Goal: Transaction & Acquisition: Download file/media

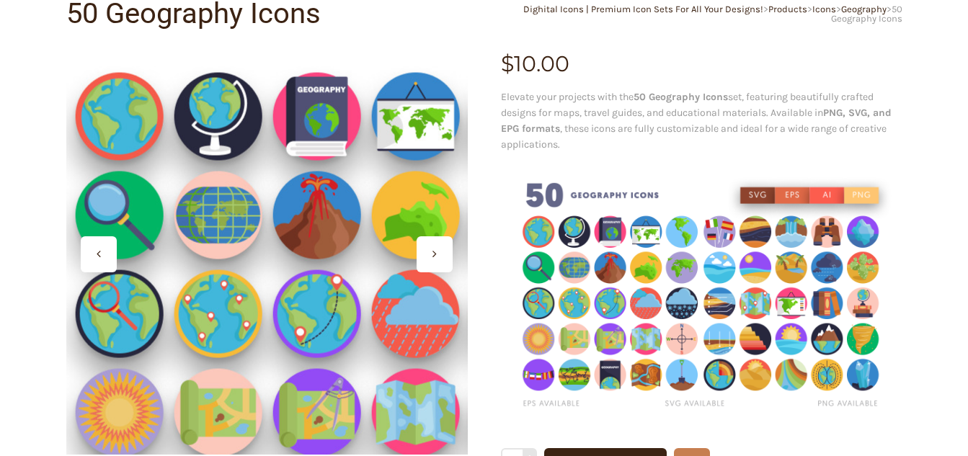
click at [232, 213] on div at bounding box center [266, 253] width 401 height 401
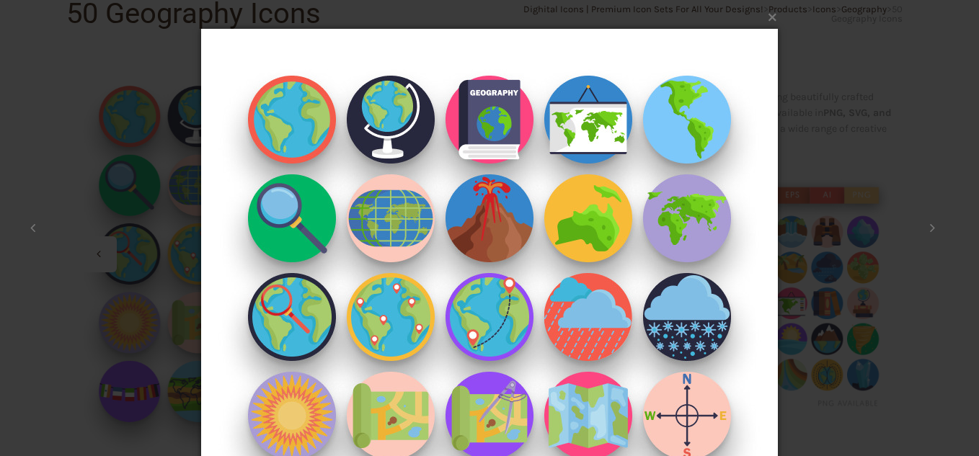
scroll to position [72, 0]
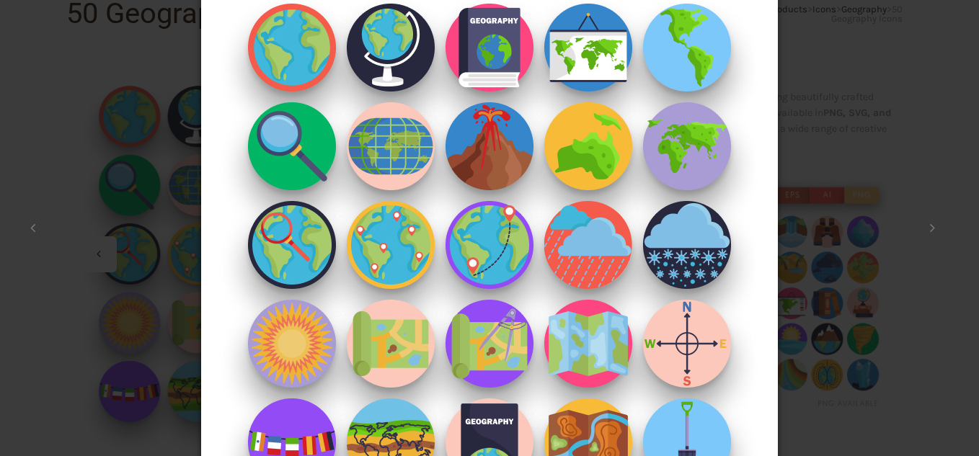
click at [595, 57] on img at bounding box center [489, 245] width 577 height 634
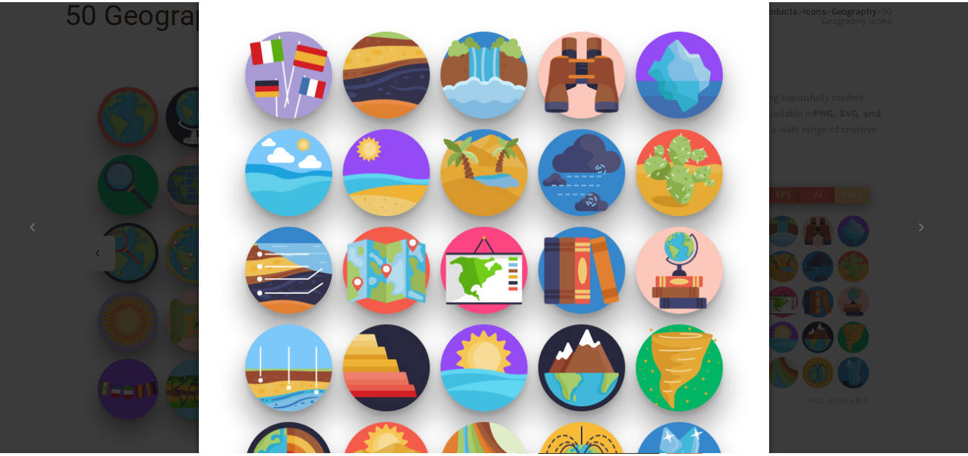
scroll to position [0, 0]
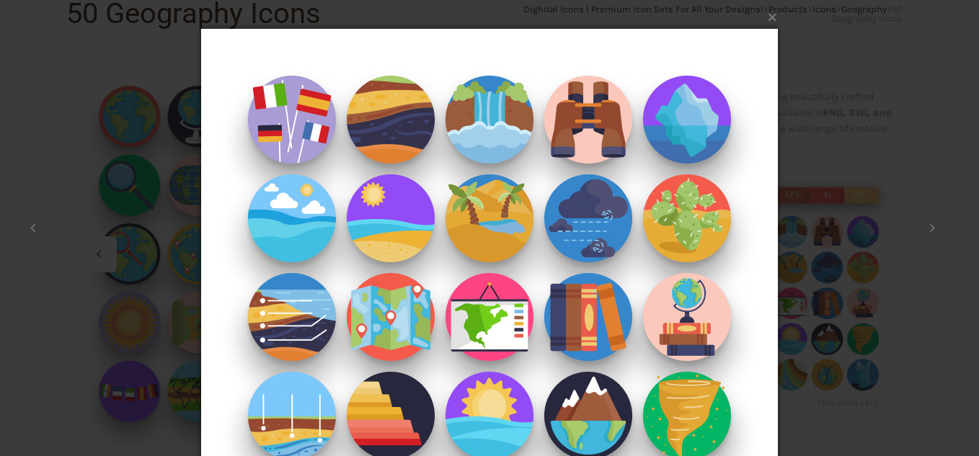
click at [587, 115] on img at bounding box center [489, 317] width 577 height 634
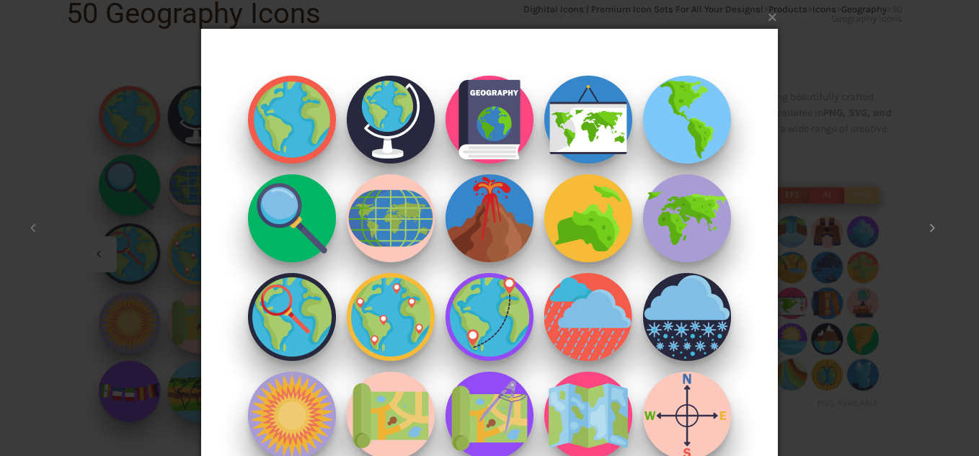
click at [928, 225] on button at bounding box center [931, 228] width 65 height 79
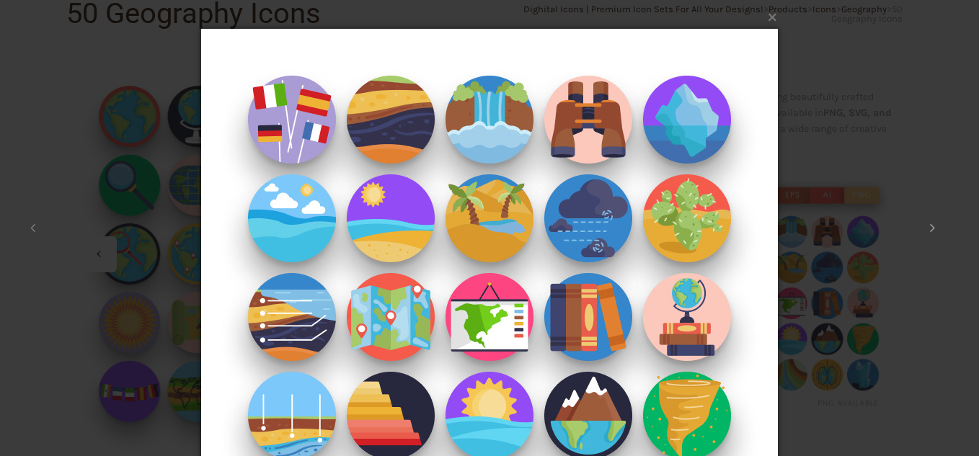
click at [928, 225] on button at bounding box center [931, 228] width 65 height 79
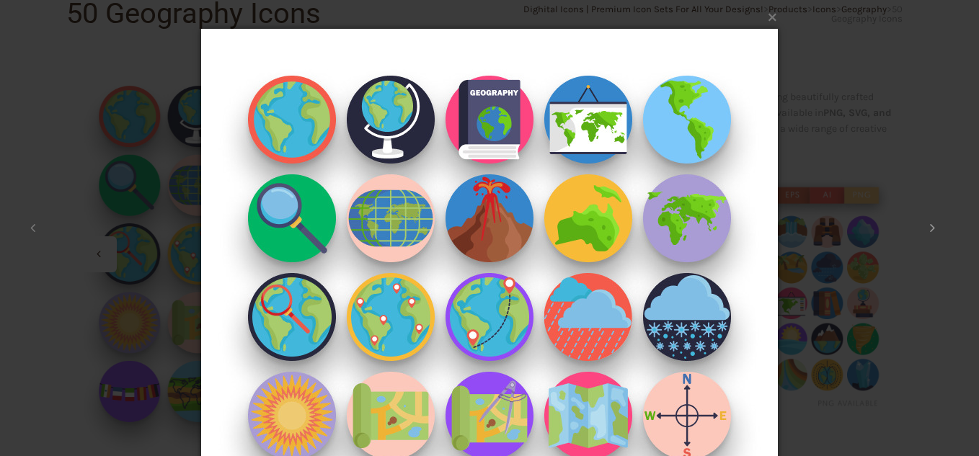
click at [928, 225] on button at bounding box center [931, 228] width 65 height 79
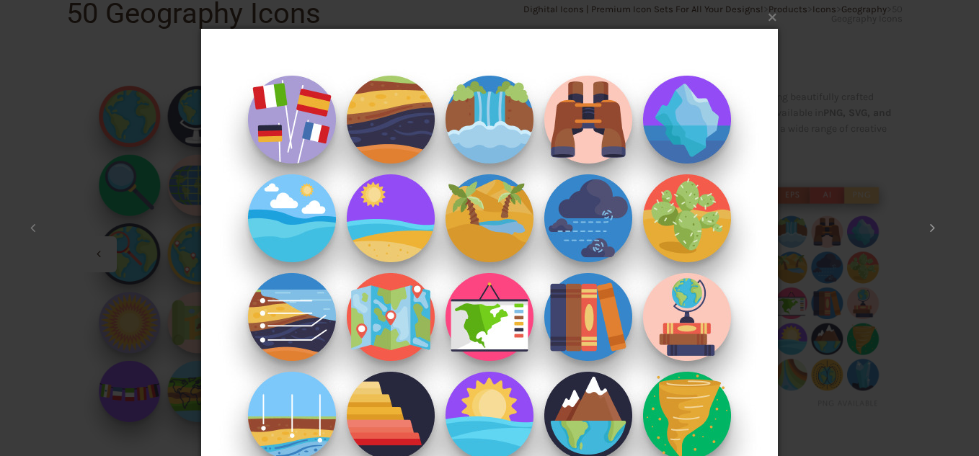
click at [928, 225] on button at bounding box center [931, 228] width 65 height 79
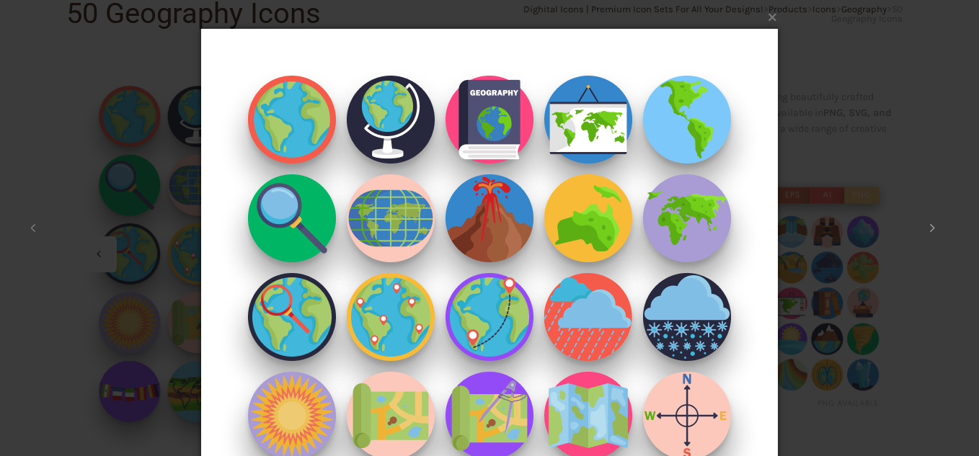
click at [928, 225] on button at bounding box center [931, 228] width 65 height 79
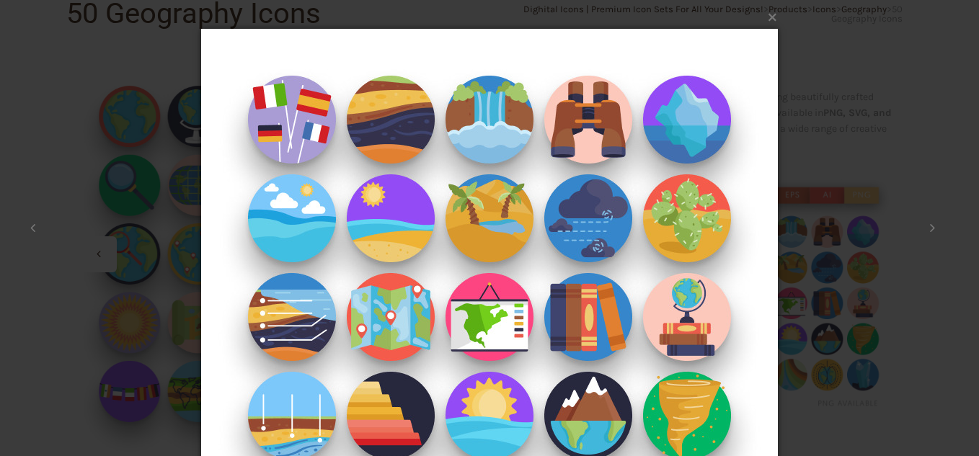
click at [840, 172] on div "× 50-Geography-Icons _ Shop 2 / 2 Loading..." at bounding box center [489, 228] width 979 height 456
